Goal: Check status: Check status

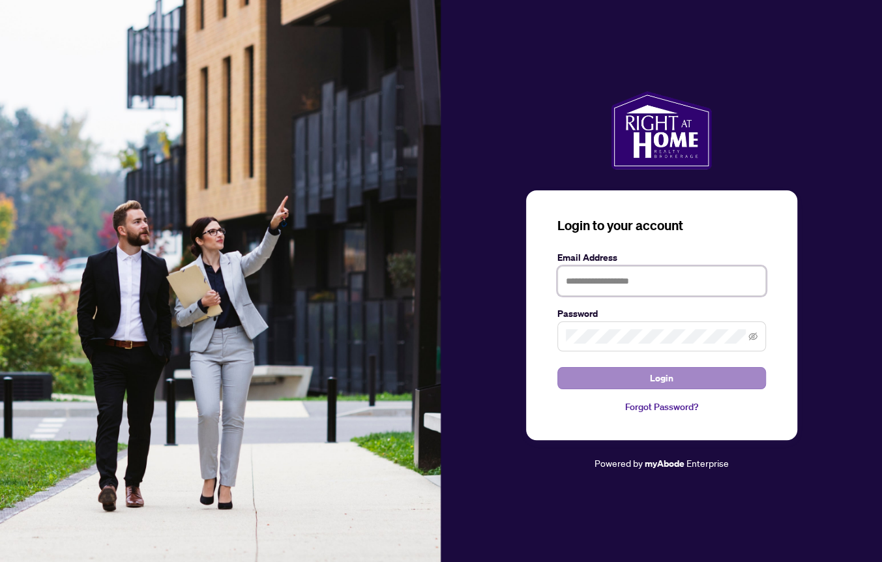
type input "**********"
click at [683, 373] on button "Login" at bounding box center [661, 378] width 209 height 22
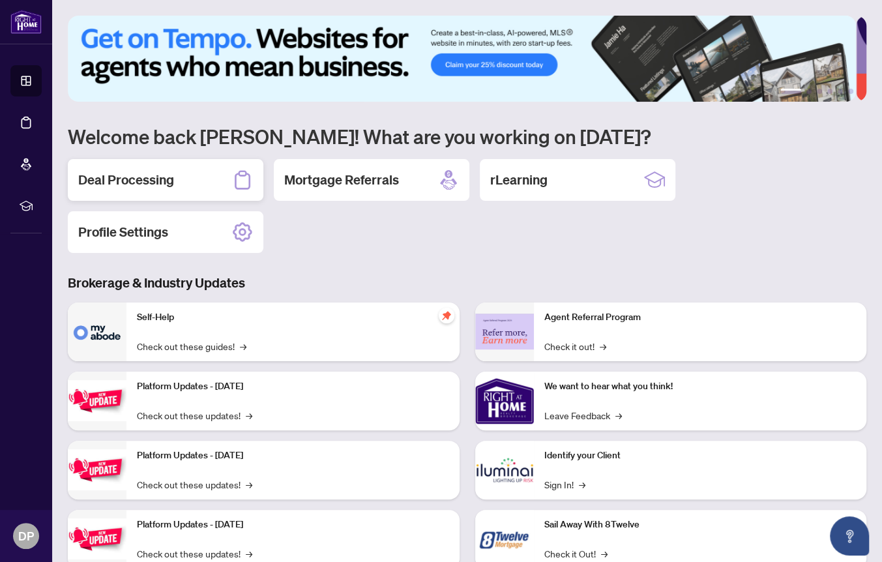
click at [179, 184] on div "Deal Processing" at bounding box center [166, 180] width 196 height 42
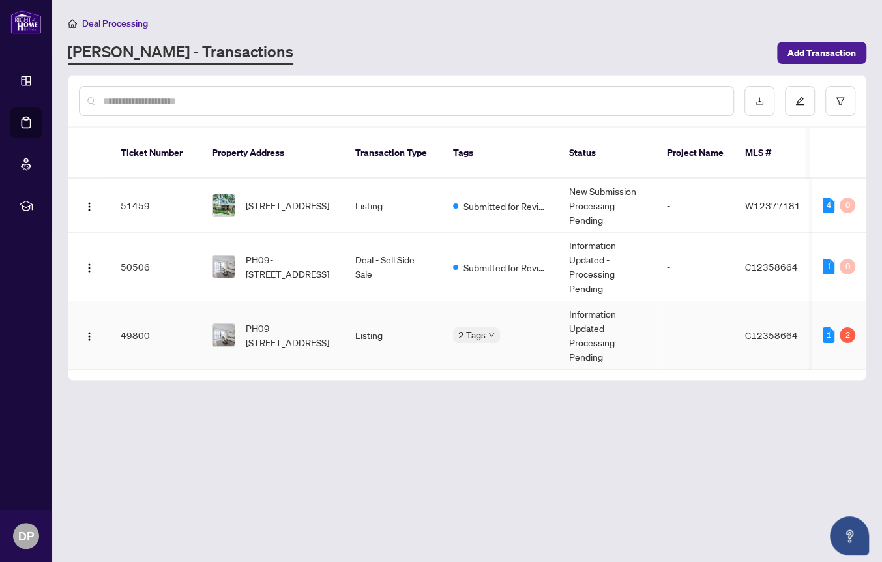
click at [382, 318] on td "Listing" at bounding box center [394, 335] width 98 height 68
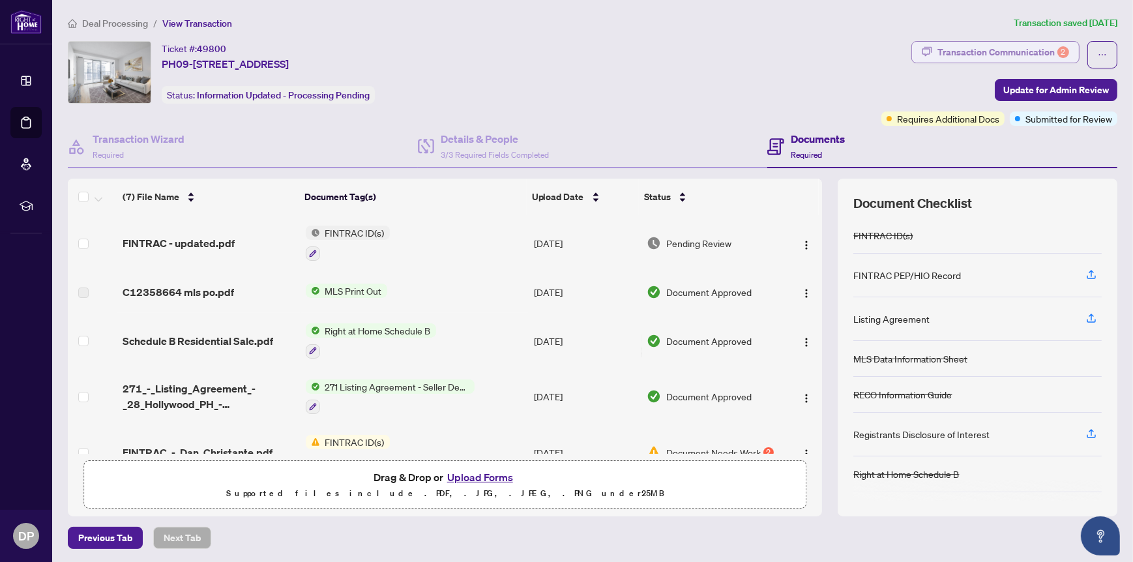
click at [881, 52] on div "Transaction Communication 2" at bounding box center [1004, 52] width 132 height 21
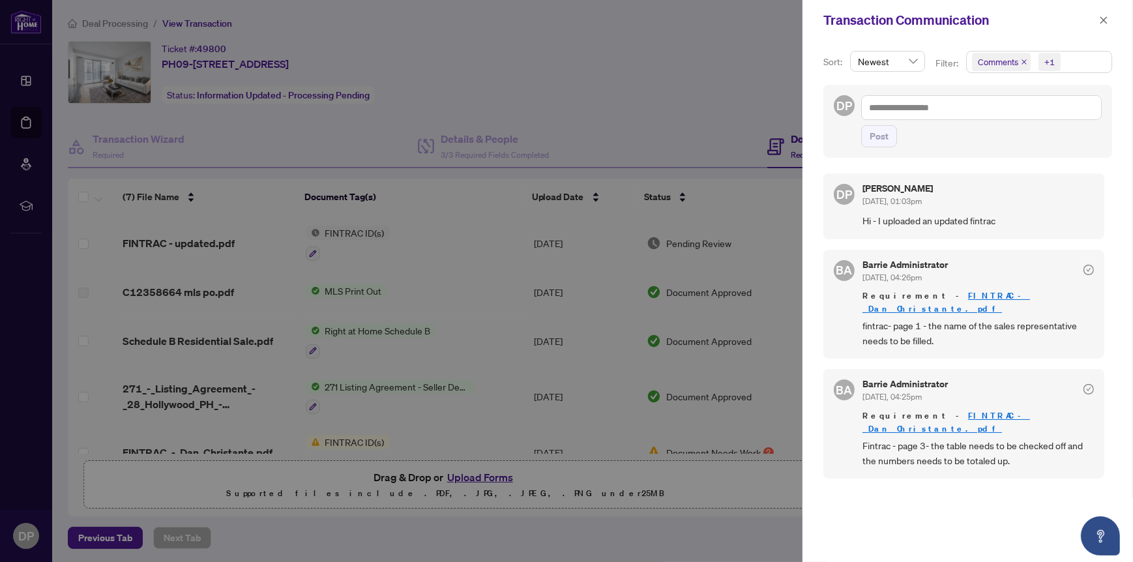
click at [359, 230] on div at bounding box center [566, 281] width 1133 height 562
click at [881, 17] on icon "close" at bounding box center [1103, 20] width 9 height 9
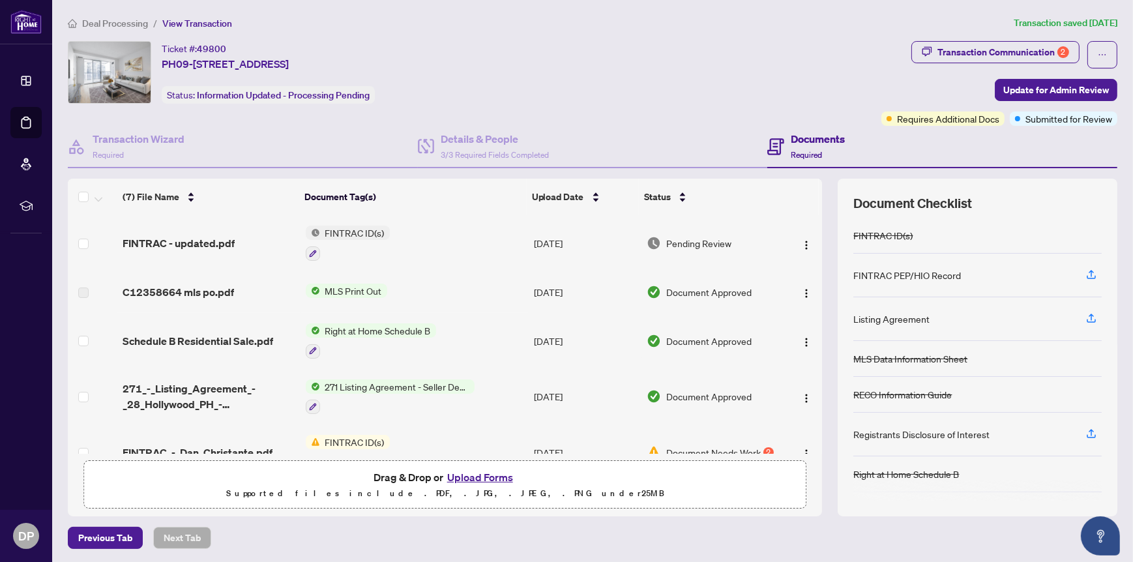
click at [342, 229] on span "FINTRAC ID(s)" at bounding box center [355, 233] width 70 height 14
click at [321, 295] on span "FINTRAC ID(s)" at bounding box center [321, 295] width 70 height 14
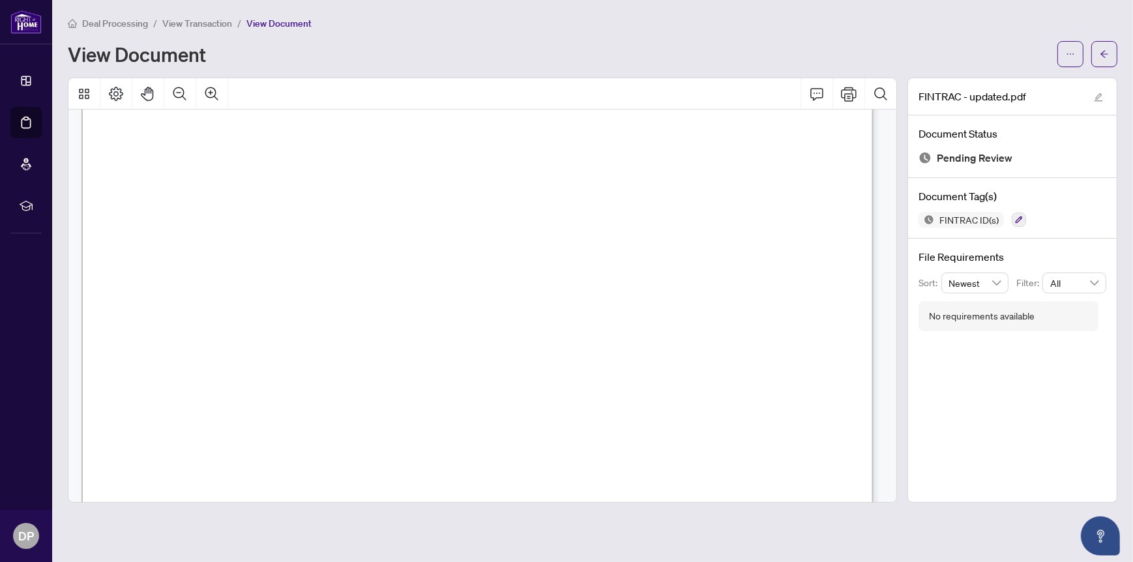
scroll to position [2804, 0]
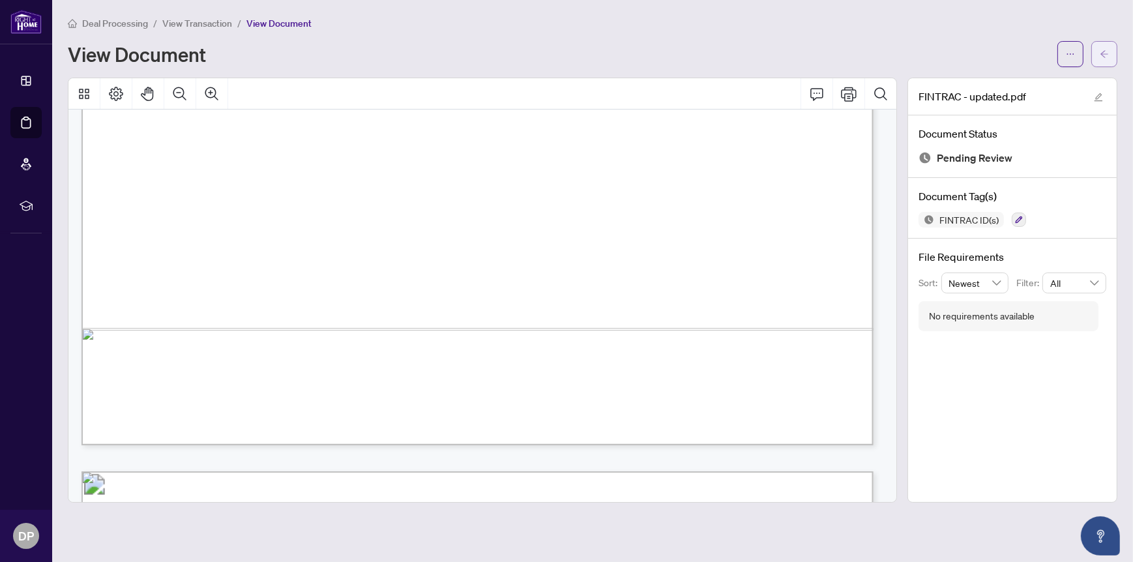
click at [881, 50] on icon "arrow-left" at bounding box center [1104, 54] width 9 height 9
